Goal: Transaction & Acquisition: Purchase product/service

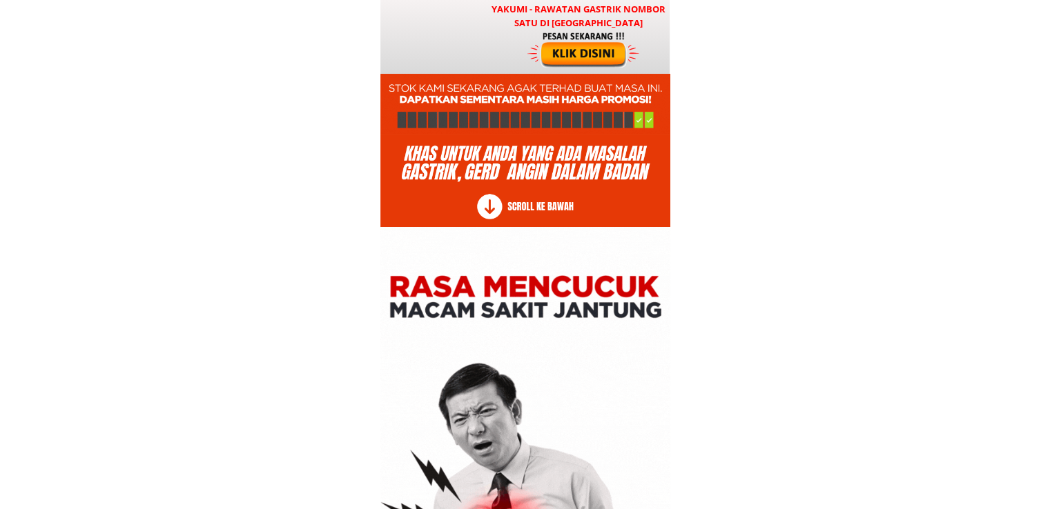
click at [584, 53] on div at bounding box center [584, 49] width 115 height 38
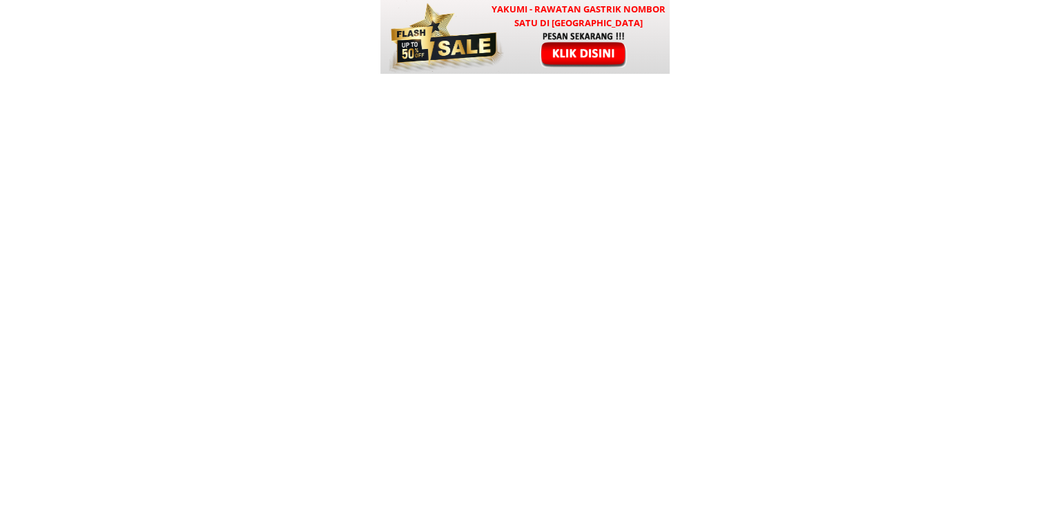
scroll to position [16674, 0]
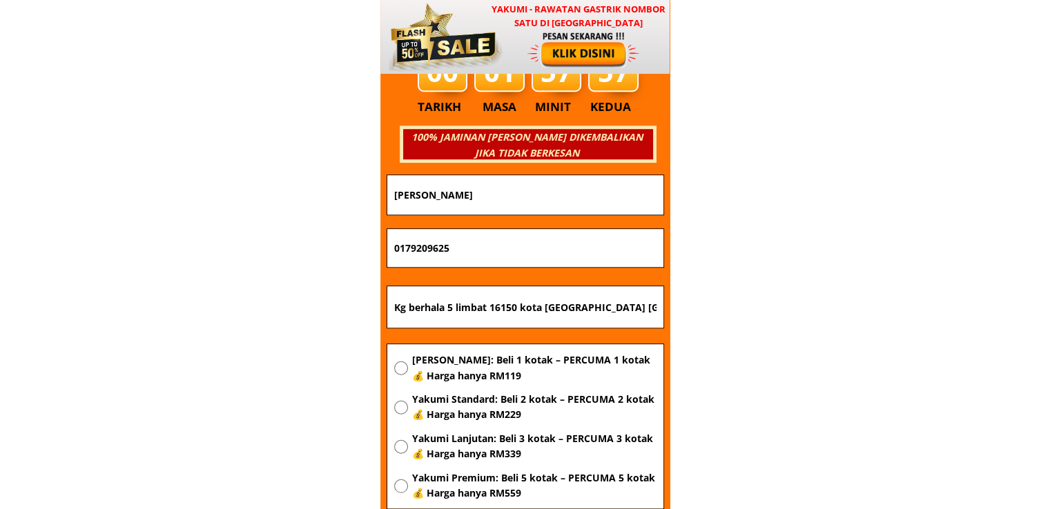
click at [471, 300] on input "Kg berhala 5 limbat 16150 kota bharu kelantan" at bounding box center [525, 306] width 269 height 41
paste input "uching"
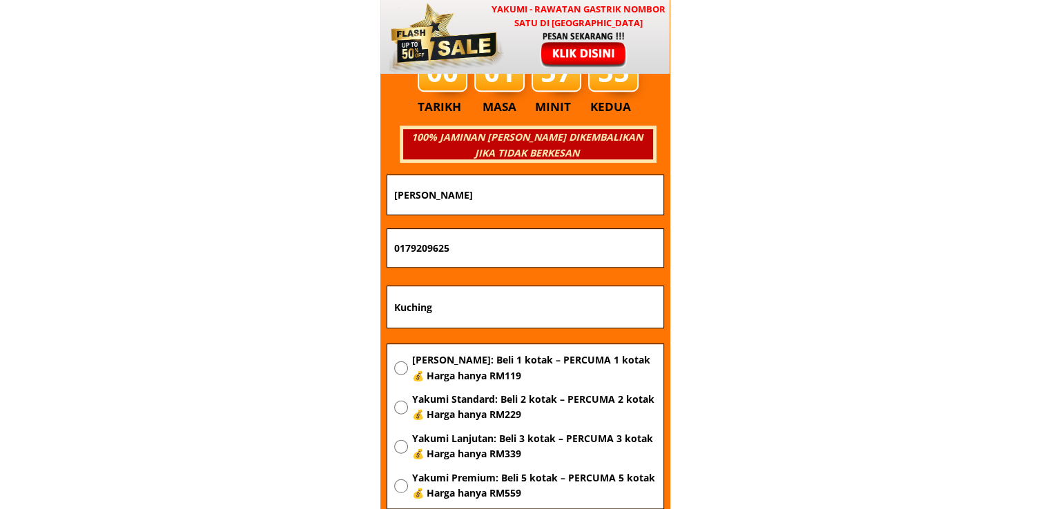
type input "Kuching"
drag, startPoint x: 366, startPoint y: 238, endPoint x: 255, endPoint y: 240, distance: 111.2
paste input "8587988"
type input "0178587988"
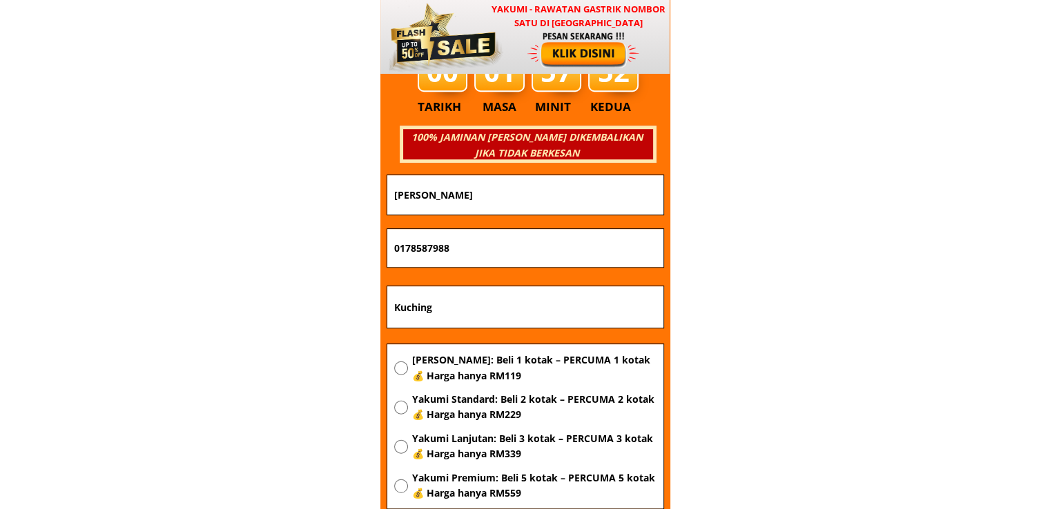
drag, startPoint x: 523, startPoint y: 186, endPoint x: 219, endPoint y: 208, distance: 305.2
paste input "[PERSON_NAME]"
type input "[PERSON_NAME]"
click at [485, 379] on span "[PERSON_NAME]: Beli 1 kotak – PERCUMA 1 kotak 💰 Harga hanya RM119" at bounding box center [533, 368] width 244 height 31
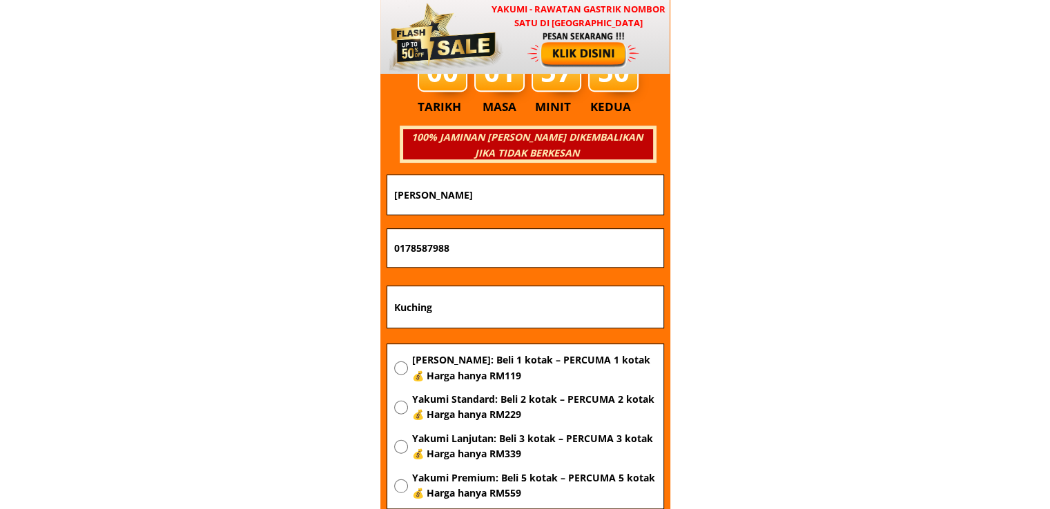
radio input "true"
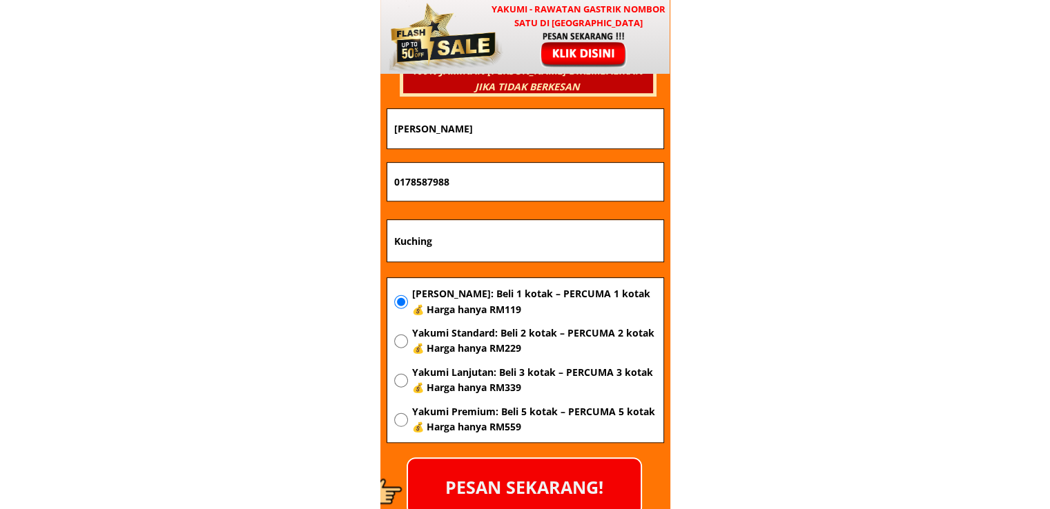
scroll to position [16812, 0]
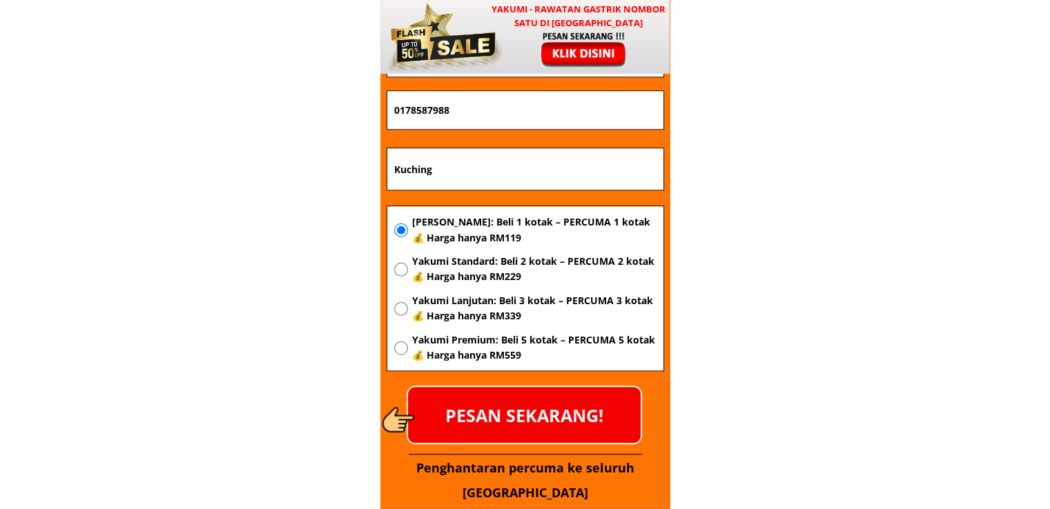
click at [549, 417] on p "PESAN SEKARANG!" at bounding box center [524, 415] width 233 height 56
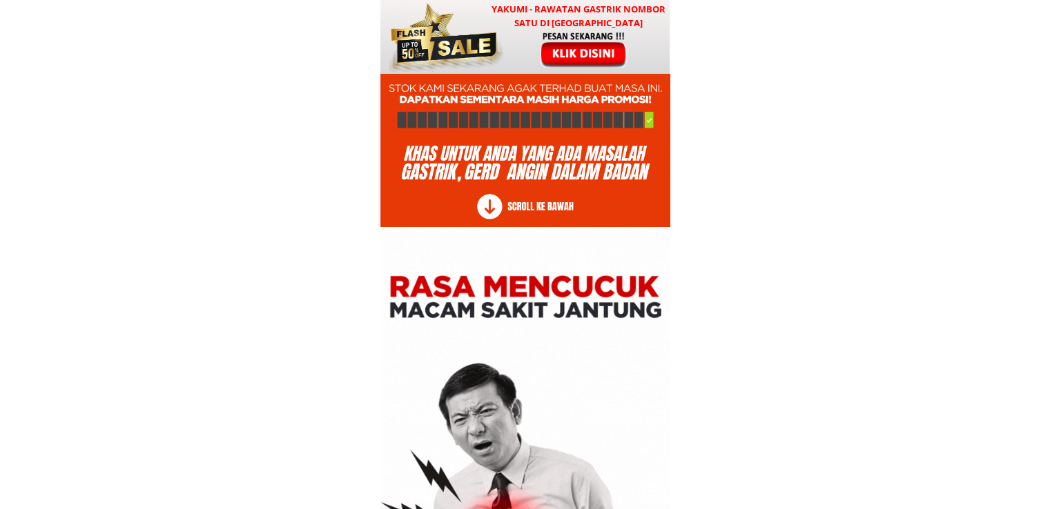
click at [547, 37] on div at bounding box center [584, 49] width 115 height 38
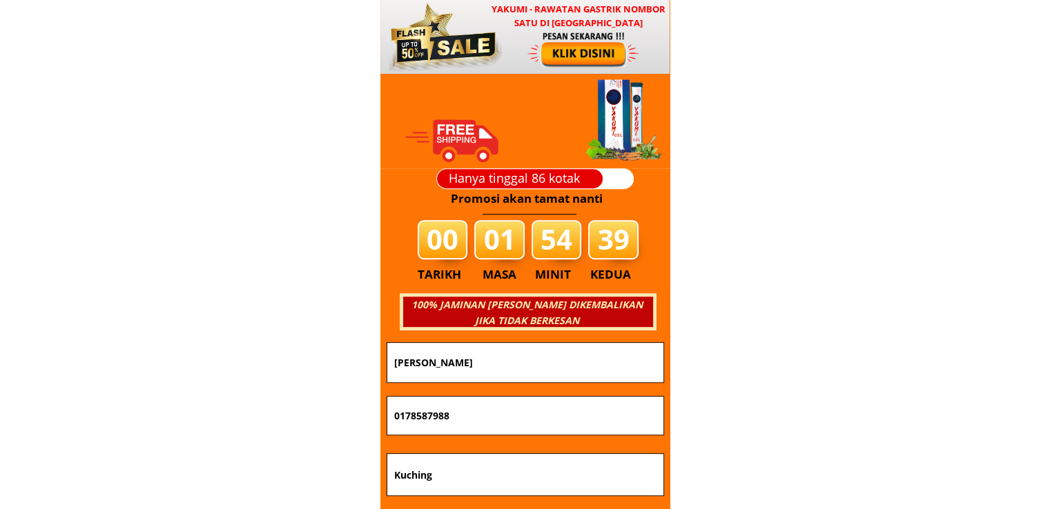
scroll to position [16674, 0]
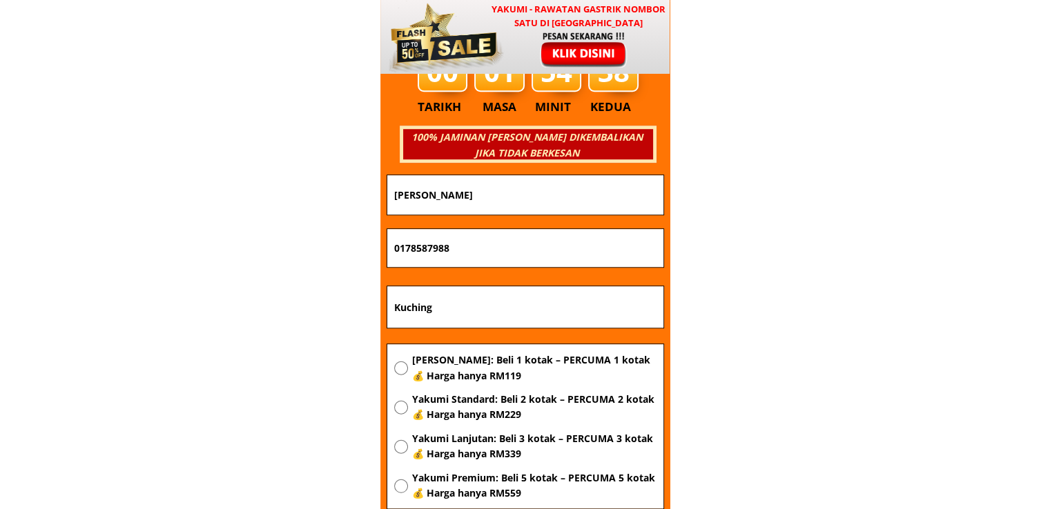
drag, startPoint x: 524, startPoint y: 301, endPoint x: 155, endPoint y: 303, distance: 368.6
paste input "[GEOGRAPHIC_DATA]"
type input "[GEOGRAPHIC_DATA]"
click at [439, 351] on div "Yakumi Asas: Beli 1 kotak – PERCUMA 1 kotak 💰 Harga hanya RM119 Yakumi Standard…" at bounding box center [525, 430] width 276 height 173
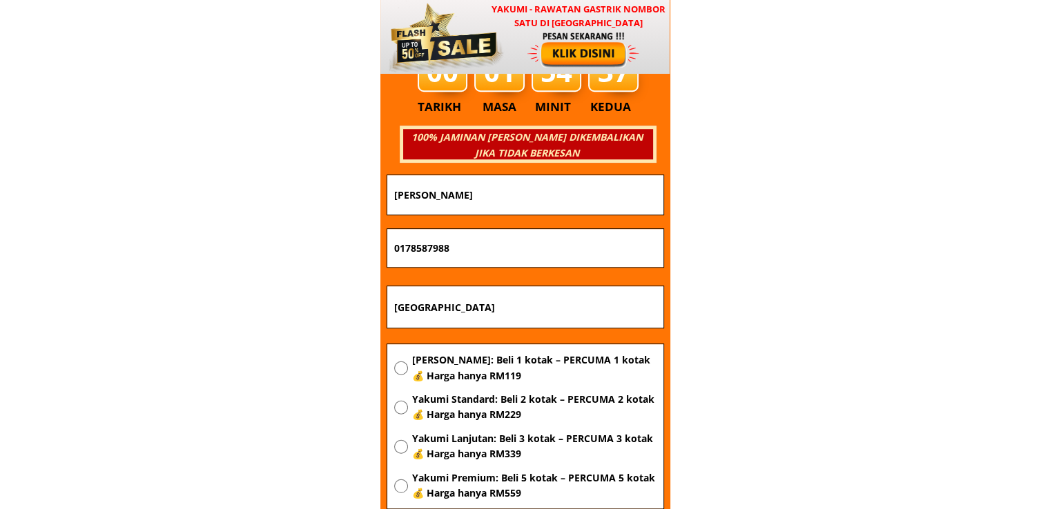
click at [467, 367] on span "[PERSON_NAME]: Beli 1 kotak – PERCUMA 1 kotak 💰 Harga hanya RM119" at bounding box center [533, 368] width 244 height 31
radio input "true"
drag, startPoint x: 530, startPoint y: 235, endPoint x: 218, endPoint y: 238, distance: 312.0
paste input "60198313473"
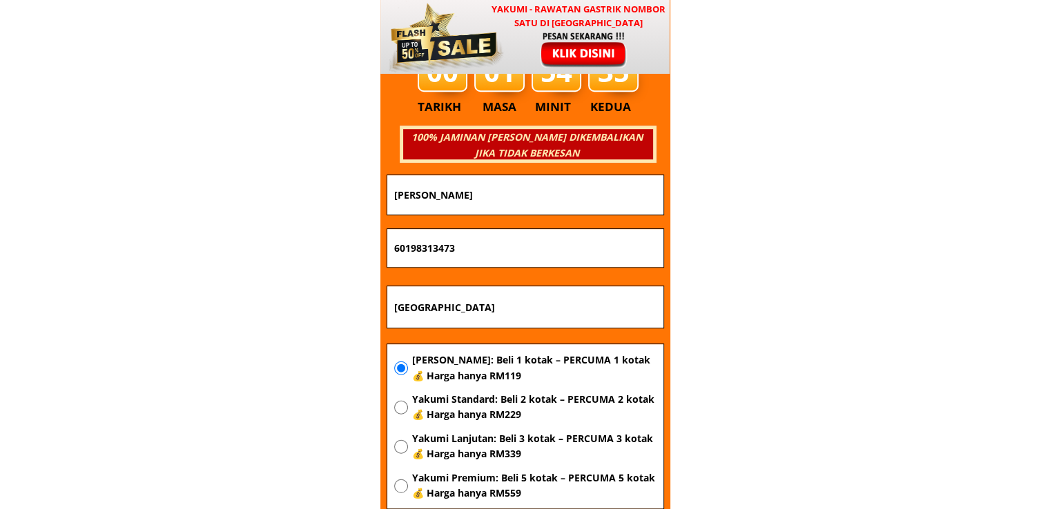
type input "60198313473"
drag, startPoint x: 541, startPoint y: 199, endPoint x: 123, endPoint y: 191, distance: 418.4
paste input "elinAung"
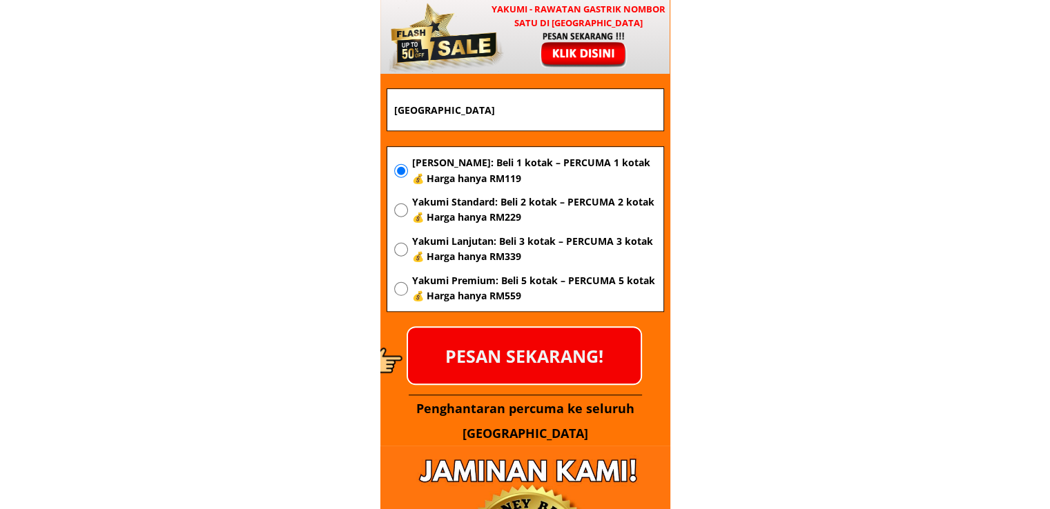
scroll to position [16881, 0]
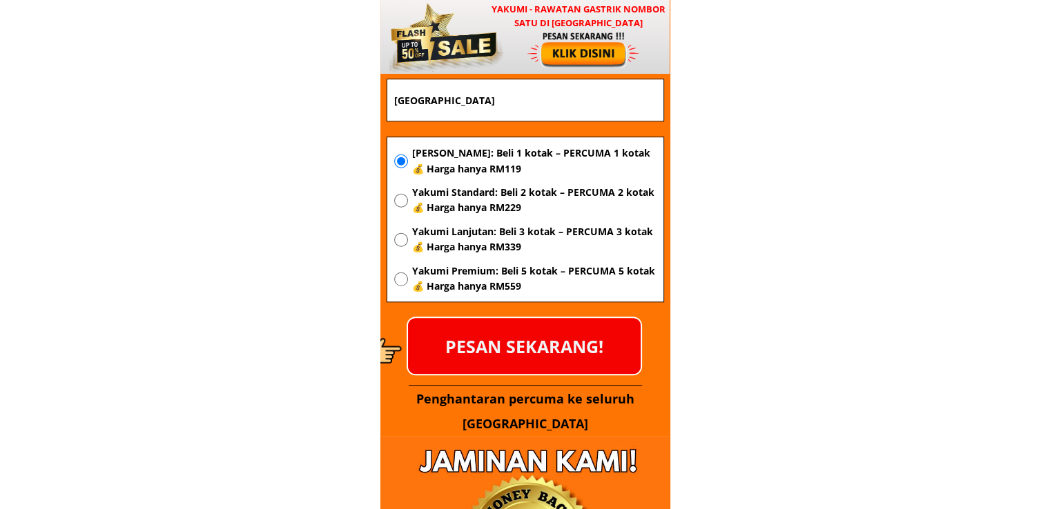
type input "SoelinAung"
click at [572, 359] on p "PESAN SEKARANG!" at bounding box center [524, 346] width 233 height 56
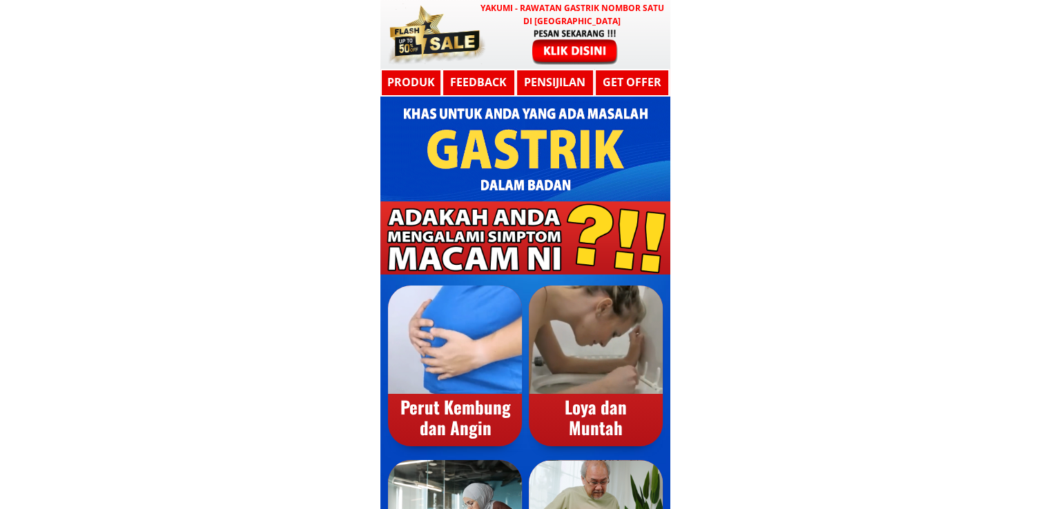
click at [585, 50] on div at bounding box center [574, 46] width 113 height 37
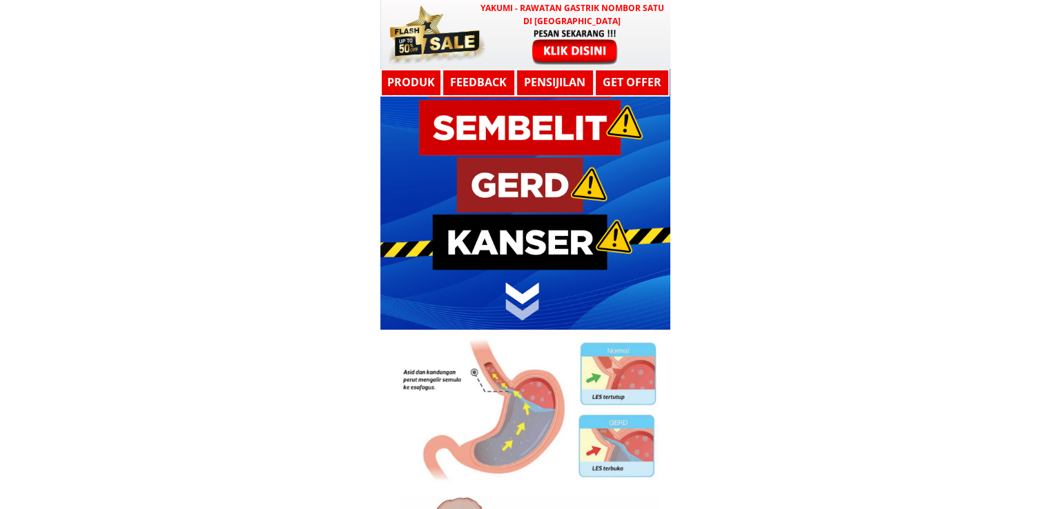
click at [578, 57] on div at bounding box center [574, 46] width 113 height 37
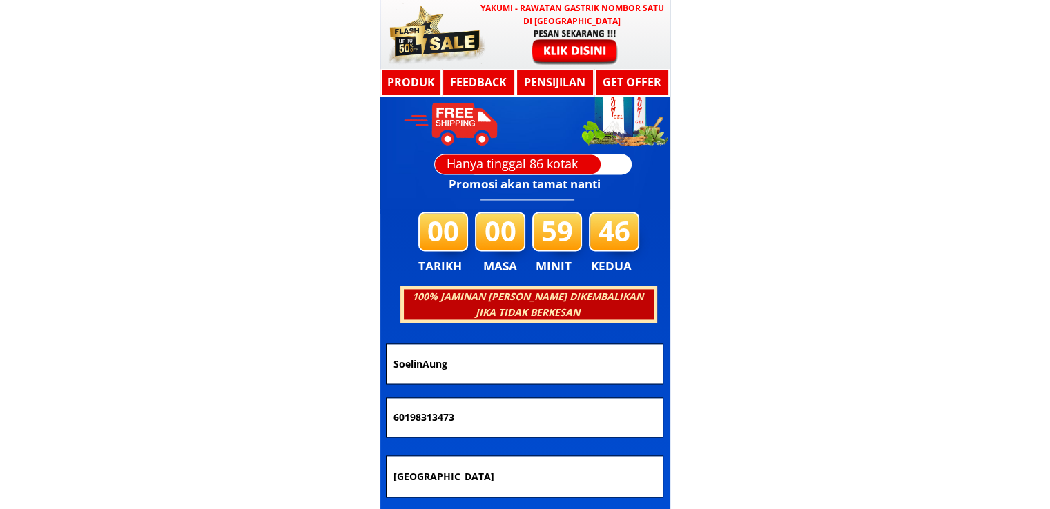
scroll to position [7391, 0]
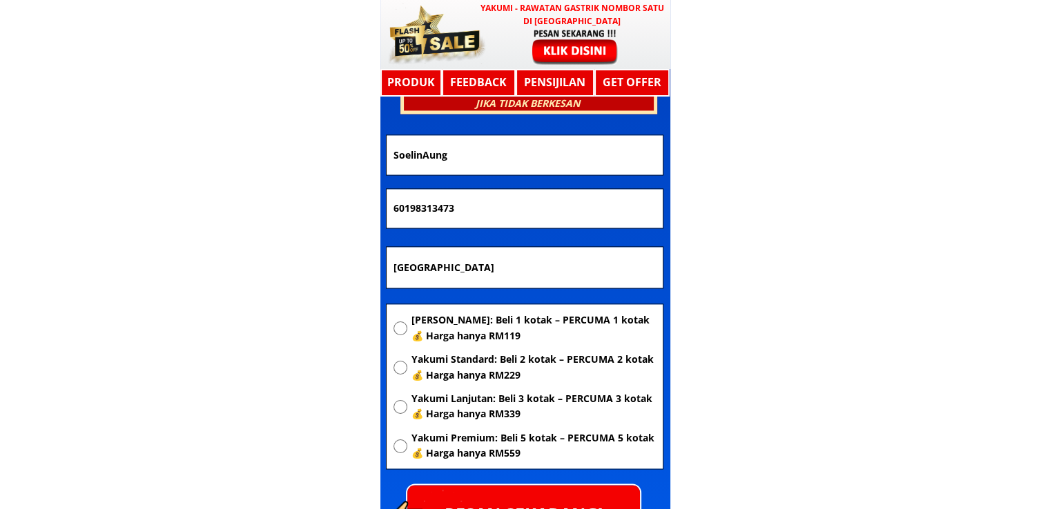
drag, startPoint x: 525, startPoint y: 251, endPoint x: 179, endPoint y: 269, distance: 346.9
paste input "Kuala Lumpur"
type input "Kuala Lumpur"
click at [471, 324] on span "[PERSON_NAME]: Beli 1 kotak – PERCUMA 1 kotak 💰 Harga hanya RM119" at bounding box center [533, 328] width 244 height 31
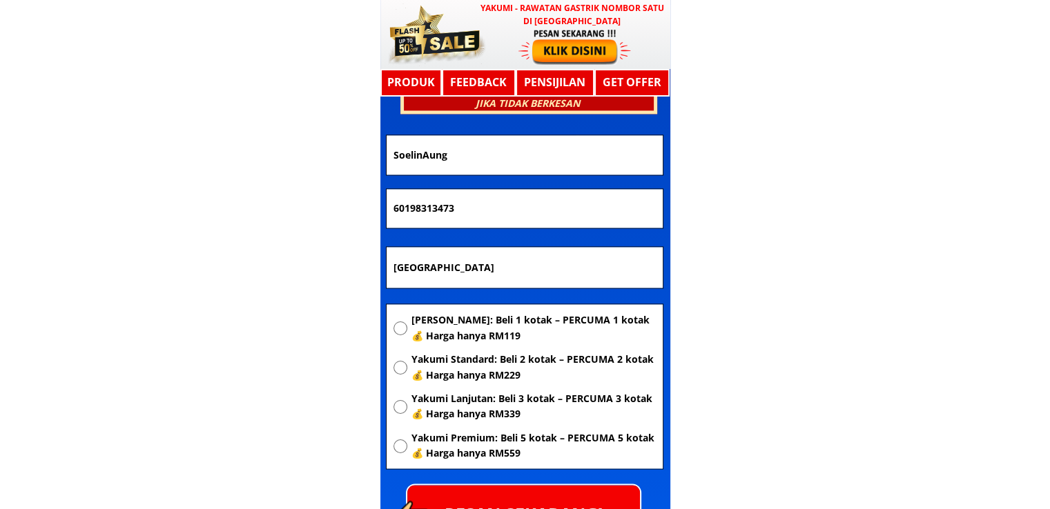
radio input "true"
drag, startPoint x: 555, startPoint y: 201, endPoint x: 137, endPoint y: 220, distance: 418.0
paste input "0166399529"
type input "0166399529"
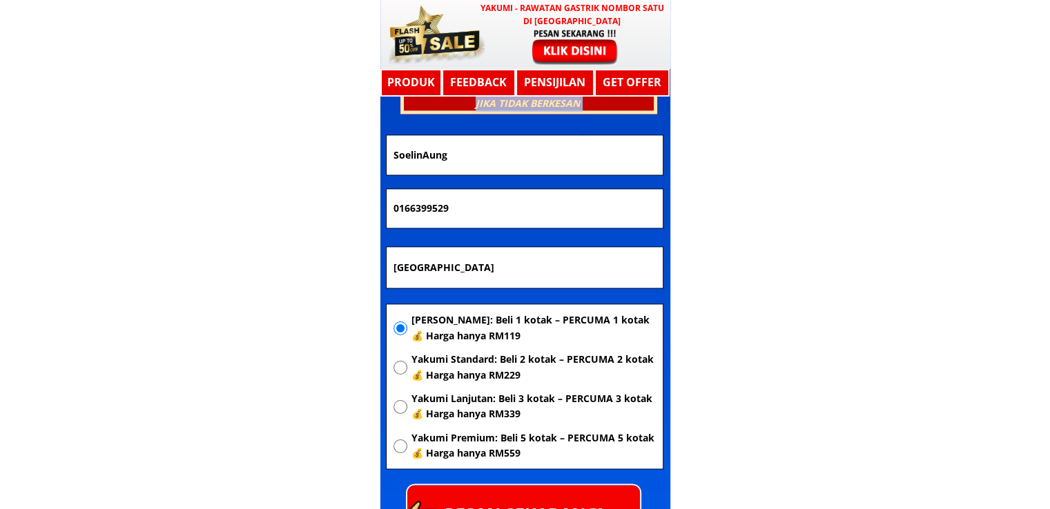
drag, startPoint x: 453, startPoint y: 157, endPoint x: 180, endPoint y: 175, distance: 273.2
click at [449, 158] on input "SoelinAung" at bounding box center [524, 154] width 269 height 39
drag, startPoint x: 502, startPoint y: 158, endPoint x: 136, endPoint y: 164, distance: 365.9
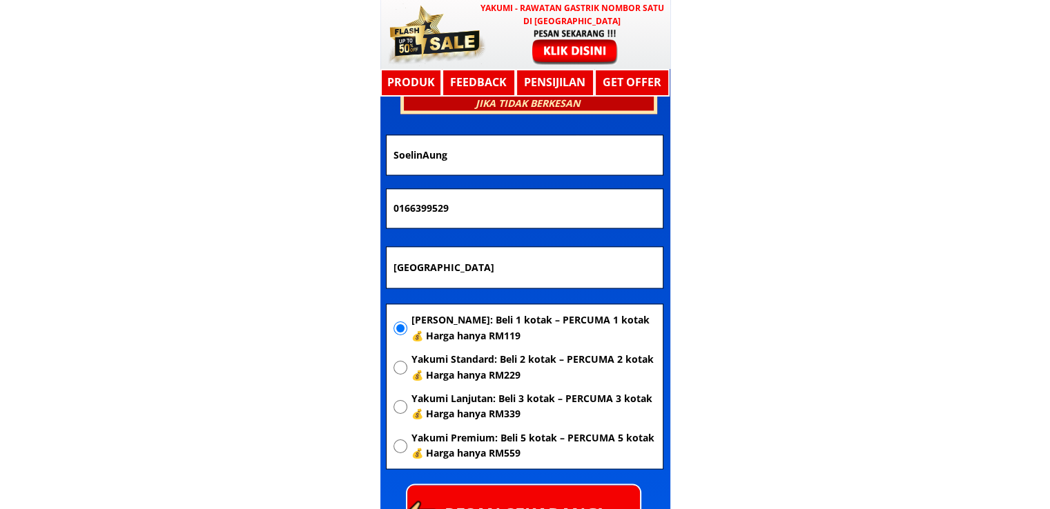
paste input "Laila Siti"
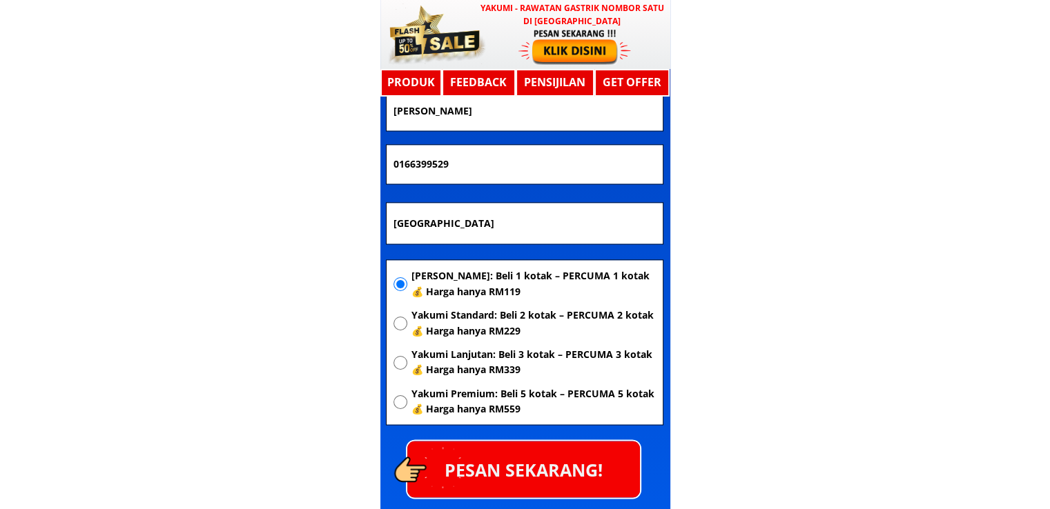
scroll to position [7460, 0]
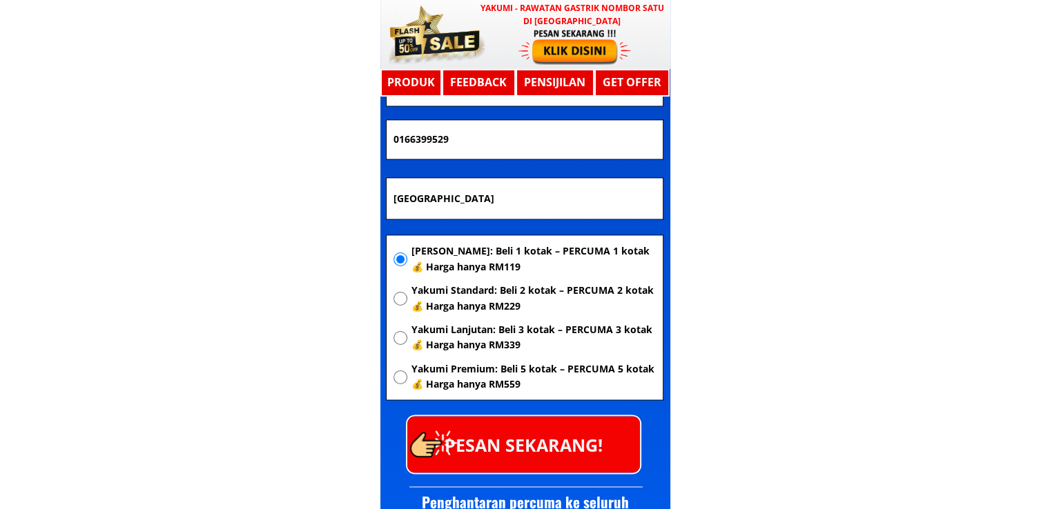
type input "Laila Siti"
click at [567, 442] on p "PESAN SEKARANG!" at bounding box center [523, 444] width 233 height 56
